Goal: Task Accomplishment & Management: Manage account settings

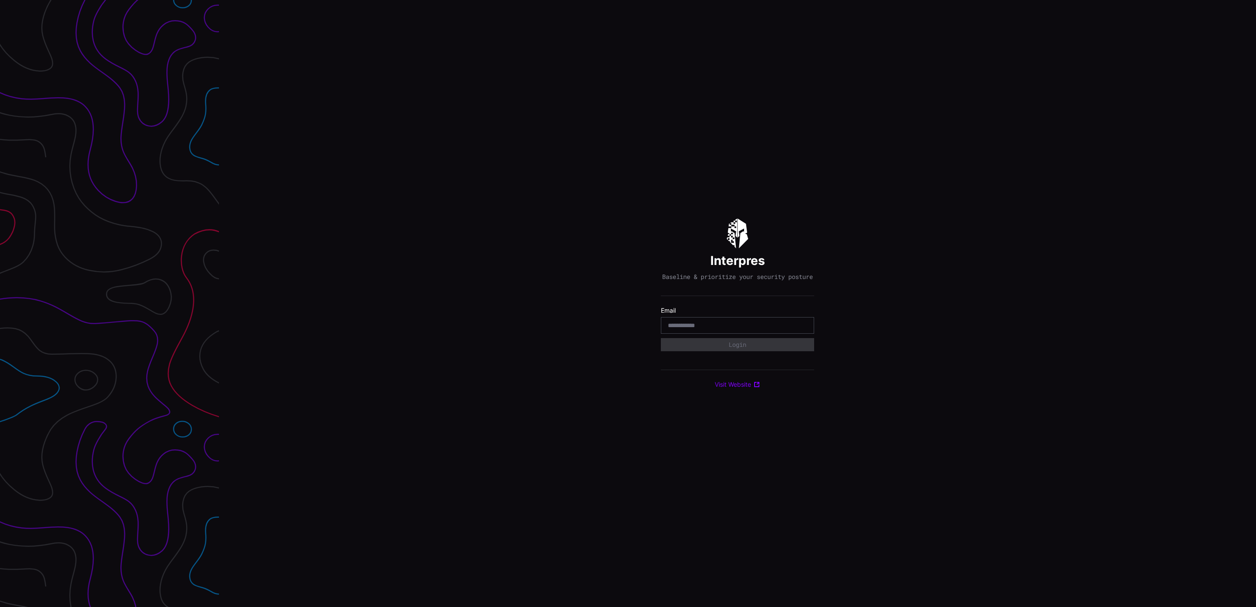
click at [699, 326] on input "email" at bounding box center [737, 326] width 139 height 8
type input "**********"
click at [761, 348] on button "Login" at bounding box center [737, 344] width 153 height 13
